Goal: Transaction & Acquisition: Purchase product/service

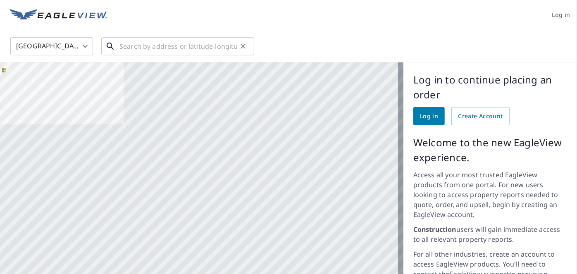
click at [205, 39] on input "text" at bounding box center [179, 46] width 118 height 23
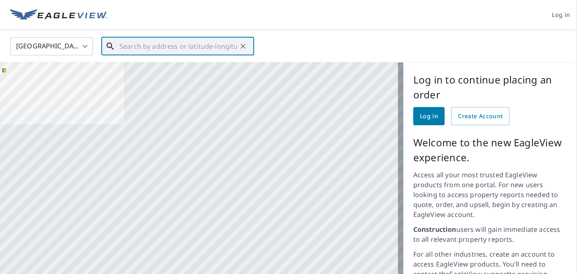
paste input "2656 Quiet-Water [GEOGRAPHIC_DATA]"
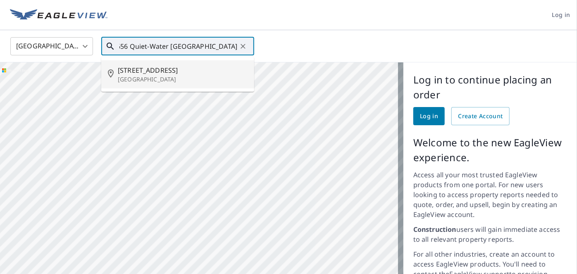
click at [158, 74] on span "[STREET_ADDRESS]" at bounding box center [183, 70] width 130 height 10
type input "[STREET_ADDRESS]"
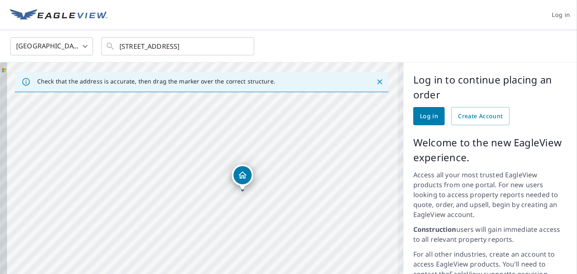
drag, startPoint x: 230, startPoint y: 215, endPoint x: 304, endPoint y: 208, distance: 74.4
click at [304, 208] on div "[STREET_ADDRESS]" at bounding box center [202, 222] width 404 height 320
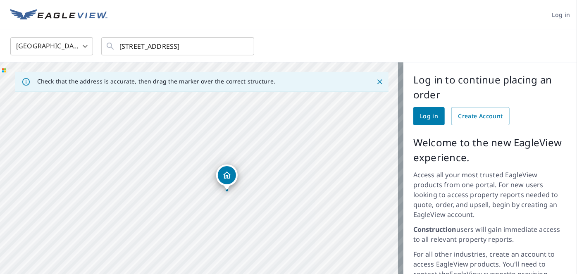
drag, startPoint x: 275, startPoint y: 175, endPoint x: 304, endPoint y: 106, distance: 74.5
click at [245, 178] on div "[STREET_ADDRESS]" at bounding box center [202, 222] width 404 height 320
click at [376, 84] on icon "Close" at bounding box center [380, 82] width 8 height 8
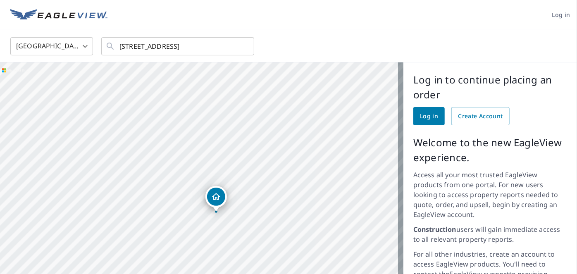
click at [216, 181] on div "[STREET_ADDRESS]" at bounding box center [202, 222] width 404 height 320
drag, startPoint x: 252, startPoint y: 127, endPoint x: 251, endPoint y: 121, distance: 6.7
click at [251, 121] on div "[STREET_ADDRESS]" at bounding box center [202, 222] width 404 height 320
